Goal: Transaction & Acquisition: Purchase product/service

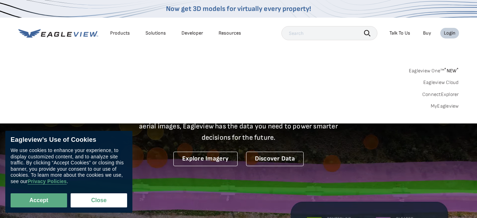
click at [447, 105] on link "MyEagleview" at bounding box center [444, 106] width 28 height 6
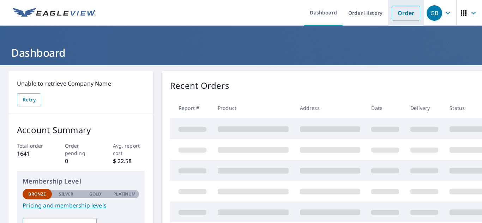
click at [400, 14] on link "Order" at bounding box center [406, 13] width 29 height 15
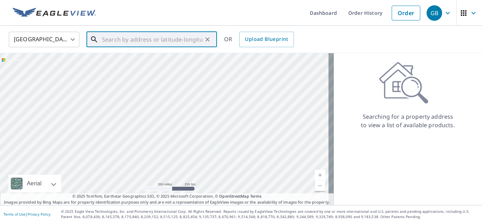
click at [141, 39] on input "text" at bounding box center [152, 40] width 101 height 20
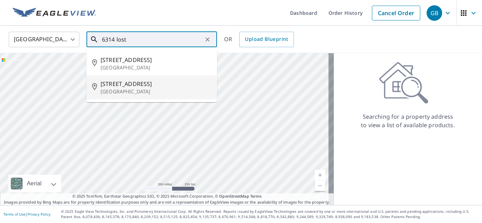
click at [134, 86] on span "[STREET_ADDRESS]" at bounding box center [156, 84] width 111 height 8
type input "[STREET_ADDRESS]"
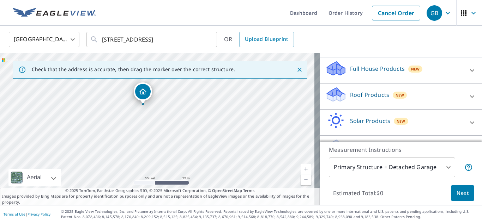
scroll to position [89, 0]
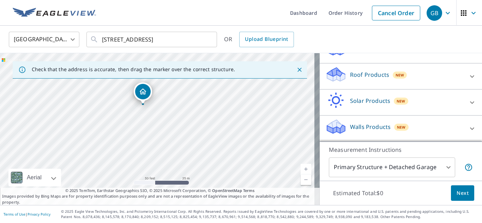
click at [367, 73] on p "Roof Products" at bounding box center [369, 75] width 39 height 8
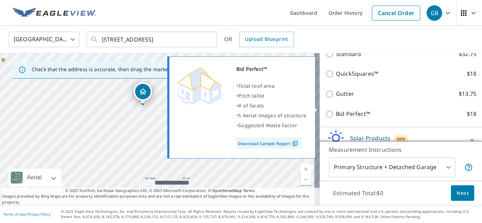
scroll to position [159, 0]
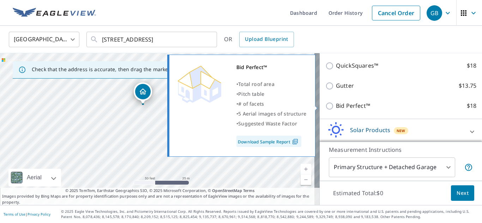
click at [326, 108] on input "Bid Perfect™ $18" at bounding box center [330, 106] width 11 height 8
checkbox input "true"
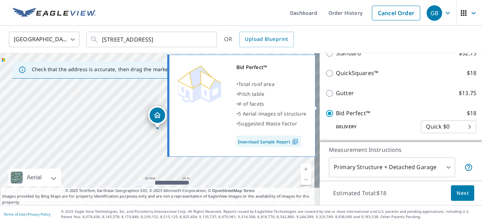
scroll to position [167, 0]
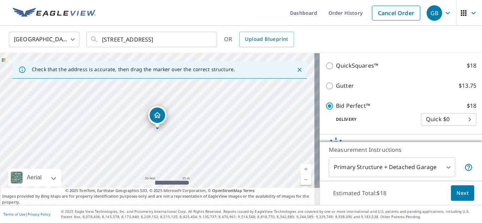
click at [463, 192] on span "Next" at bounding box center [462, 193] width 12 height 9
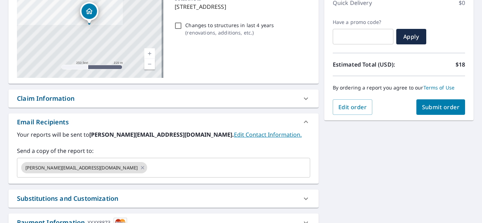
scroll to position [106, 0]
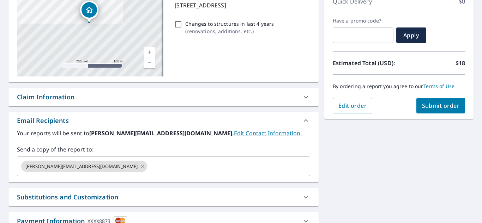
click at [434, 105] on span "Submit order" at bounding box center [441, 106] width 38 height 8
checkbox input "true"
